Goal: Find specific page/section: Find specific page/section

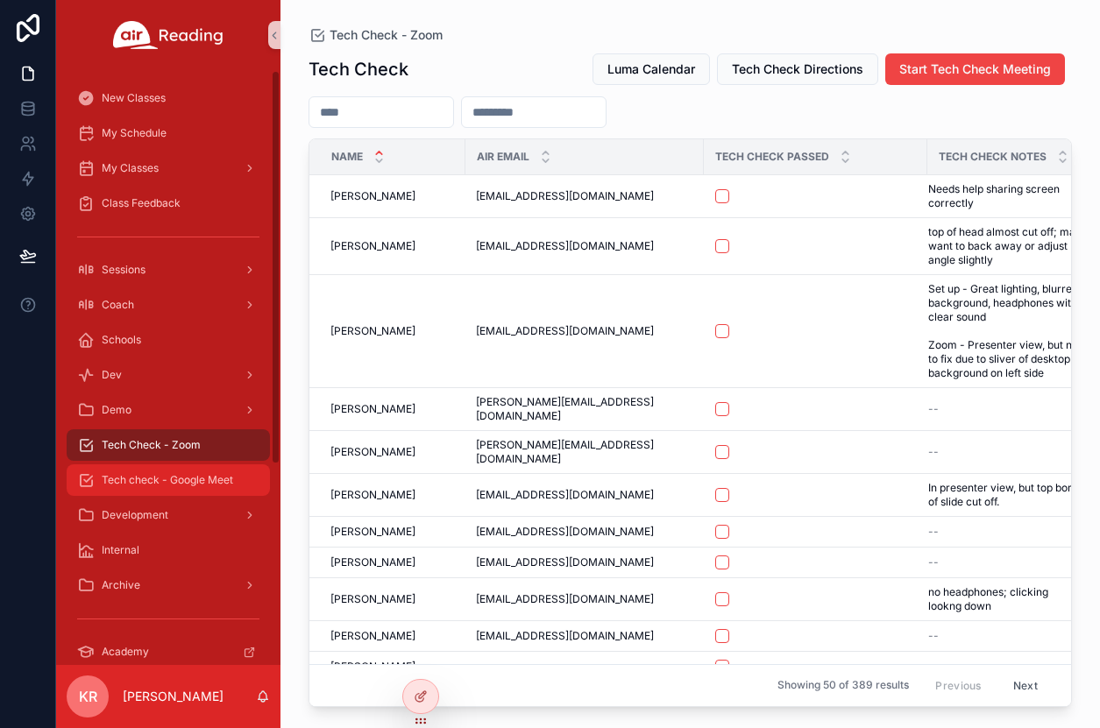
click at [154, 487] on div "Tech check - Google Meet" at bounding box center [168, 480] width 182 height 28
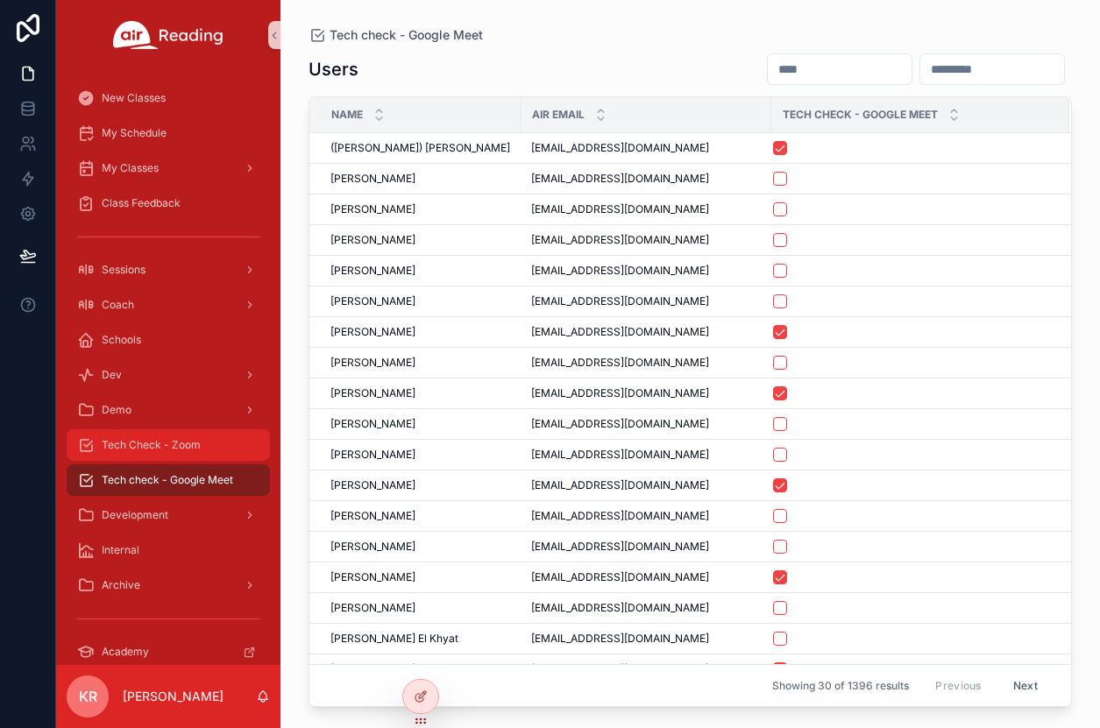
click at [155, 455] on div "Tech Check - Zoom" at bounding box center [168, 445] width 182 height 28
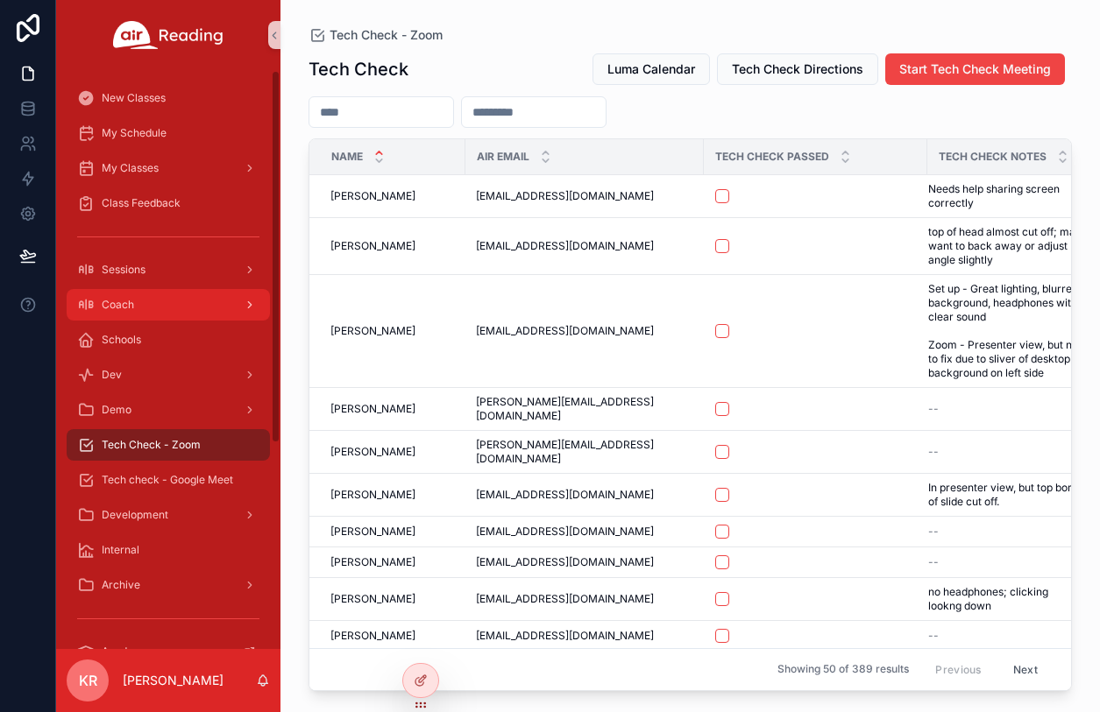
click at [163, 308] on div "Coach" at bounding box center [168, 305] width 182 height 28
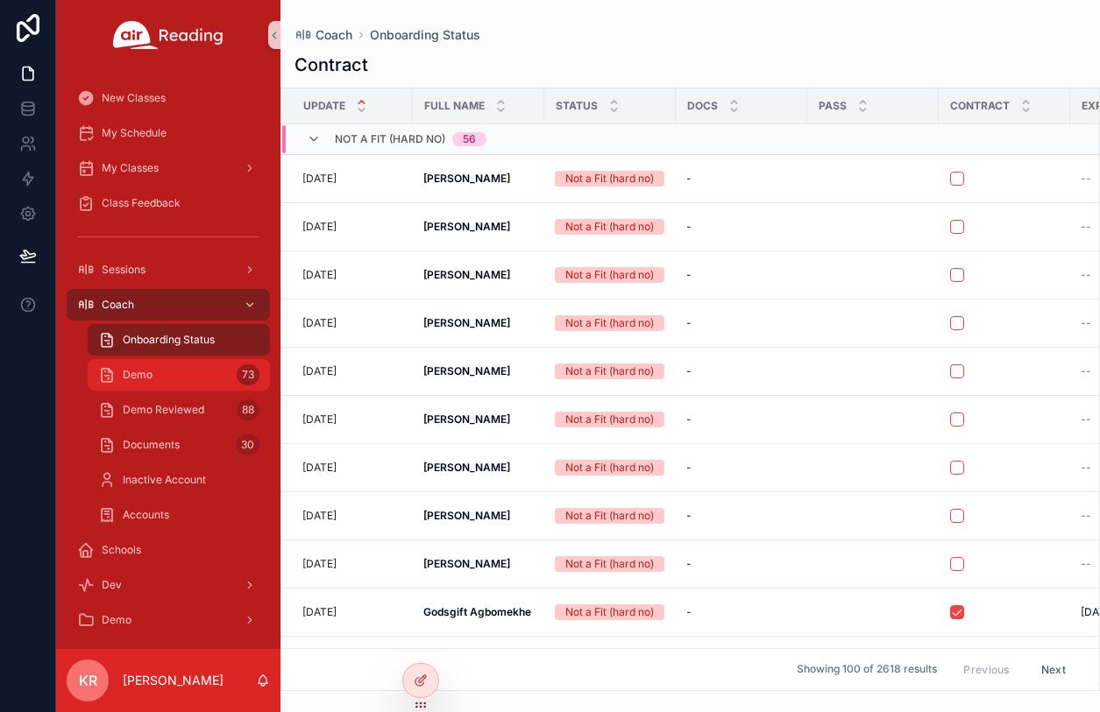
click at [174, 375] on div "Demo 73" at bounding box center [178, 375] width 161 height 28
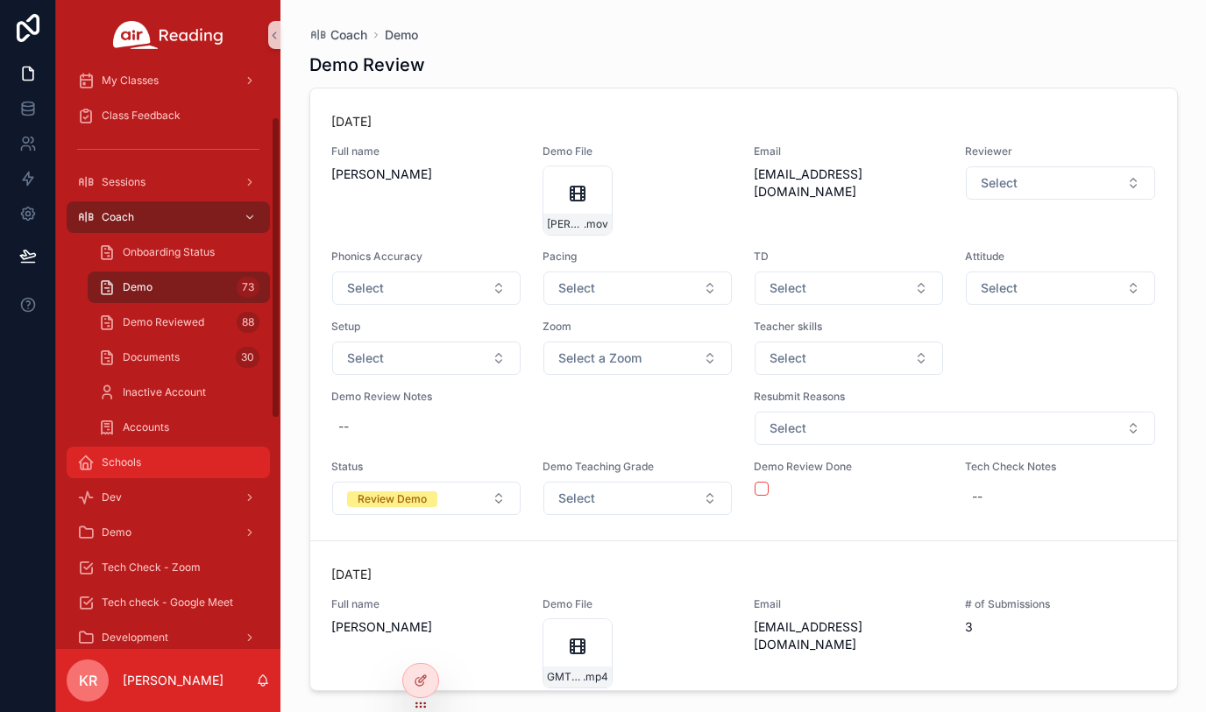
scroll to position [175, 0]
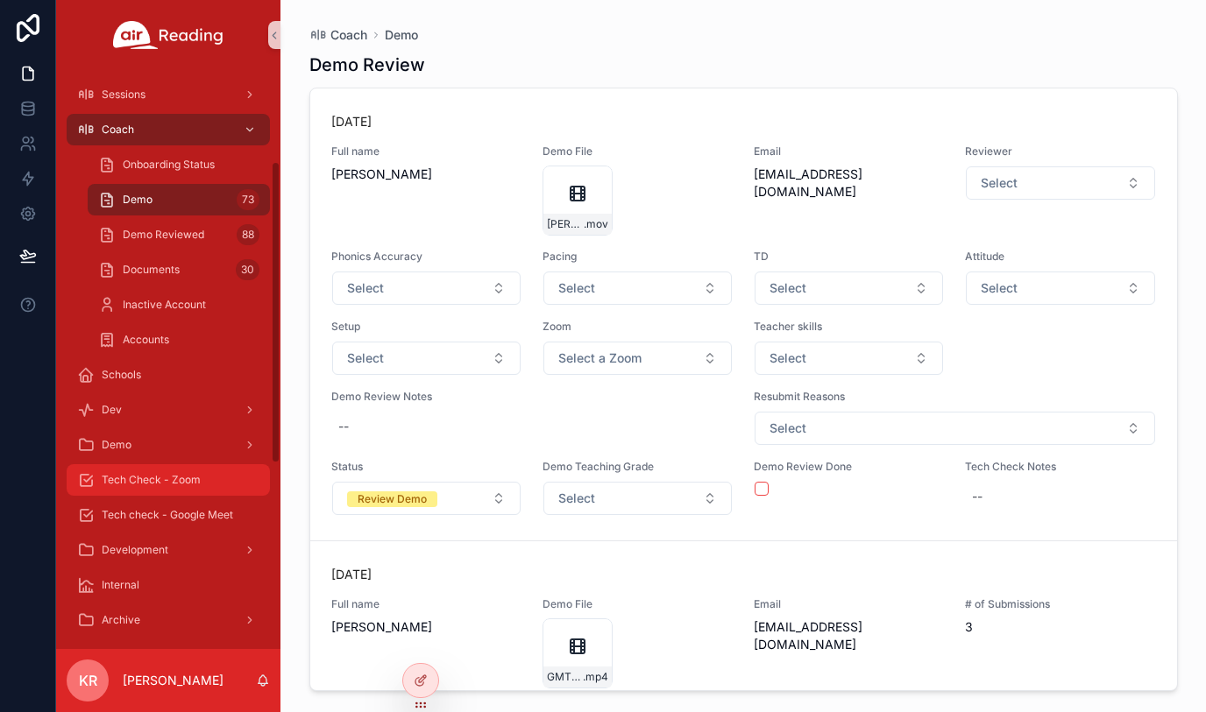
click at [179, 475] on span "Tech Check - Zoom" at bounding box center [151, 480] width 99 height 14
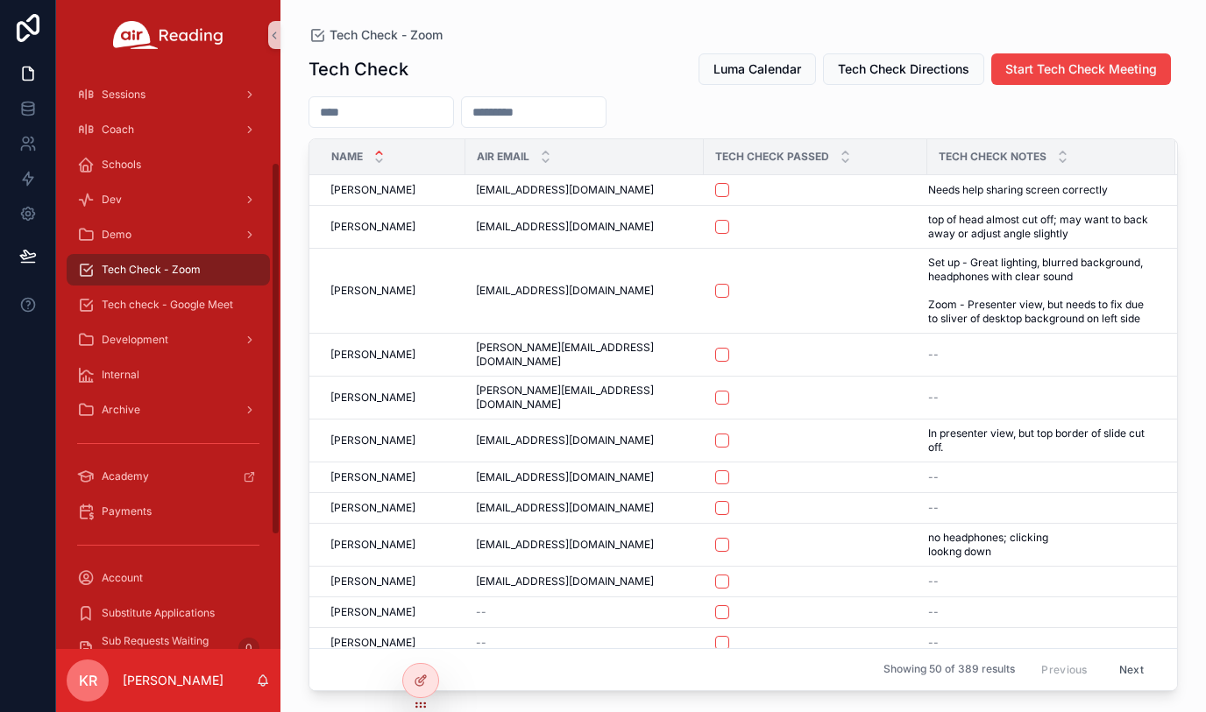
scroll to position [88, 0]
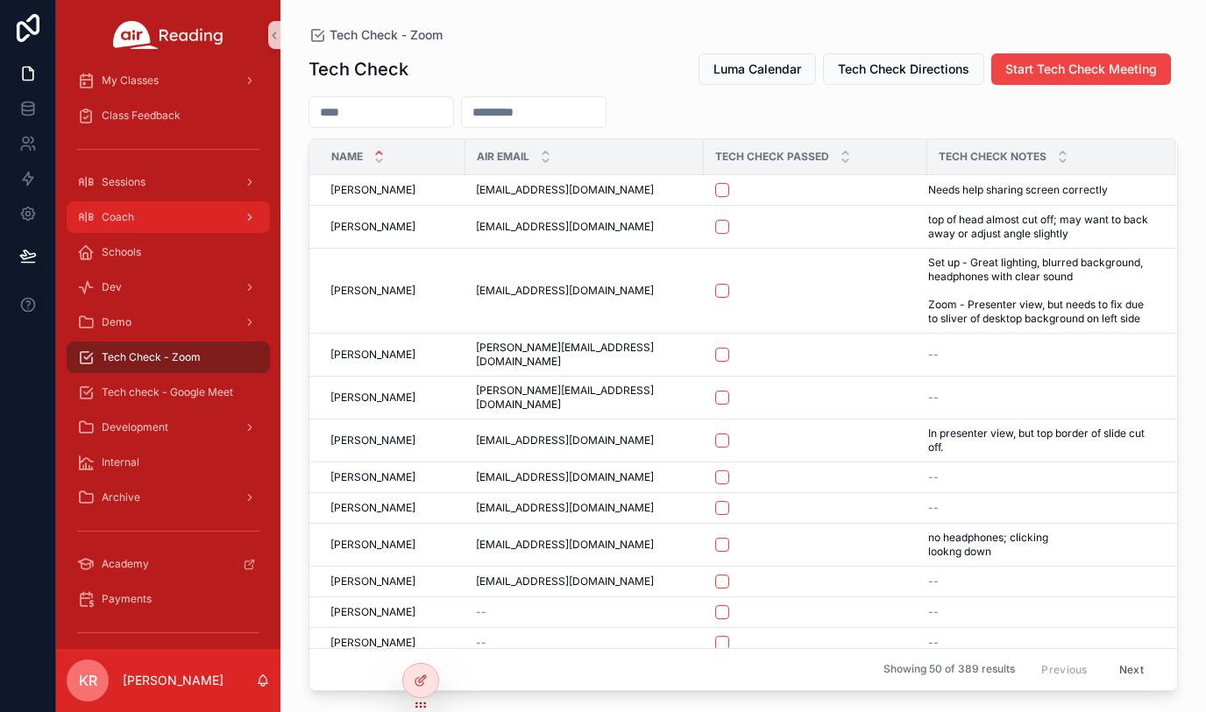
click at [160, 220] on div "Coach" at bounding box center [168, 217] width 182 height 28
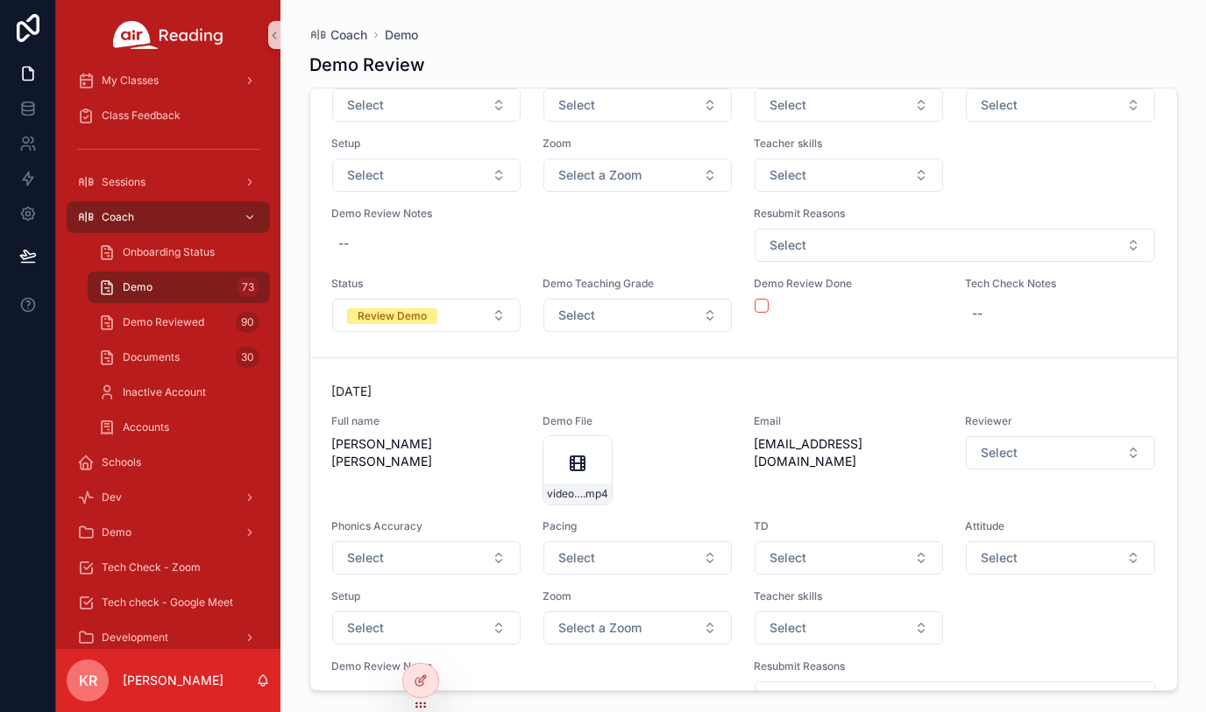
scroll to position [13232, 0]
